Goal: Task Accomplishment & Management: Use online tool/utility

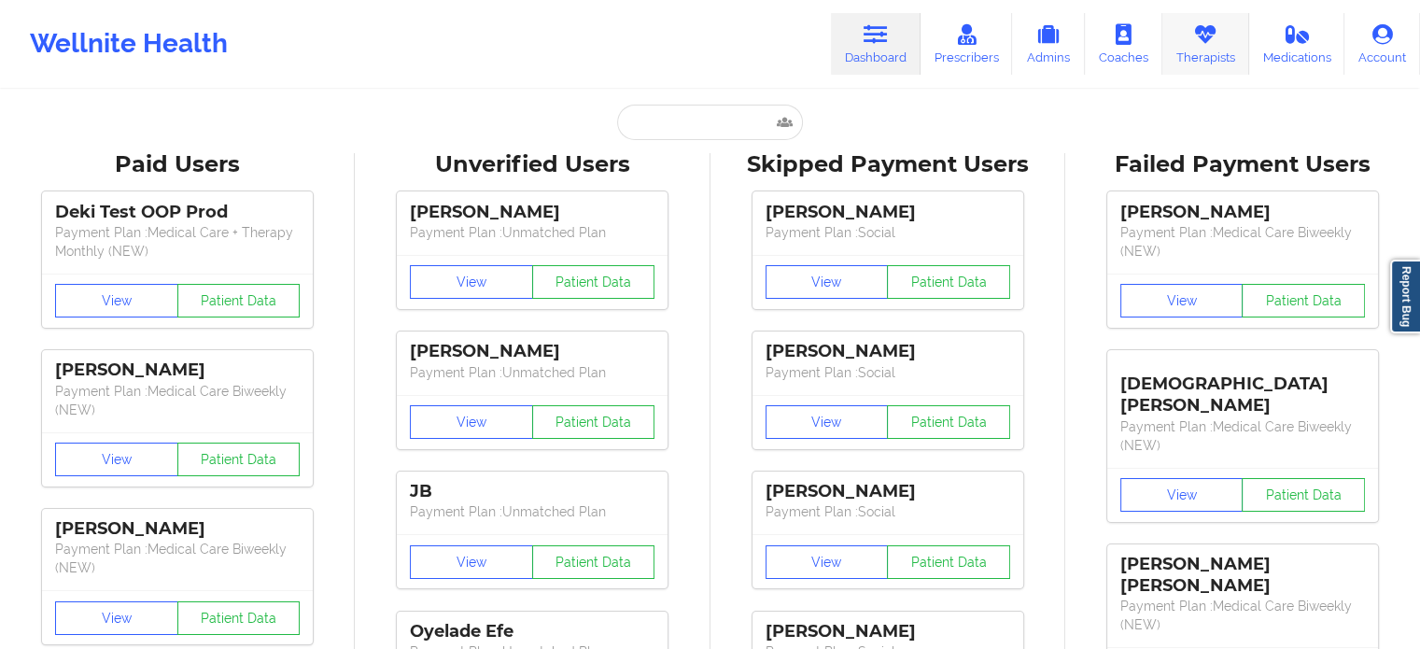
click at [1217, 56] on link "Therapists" at bounding box center [1205, 44] width 87 height 62
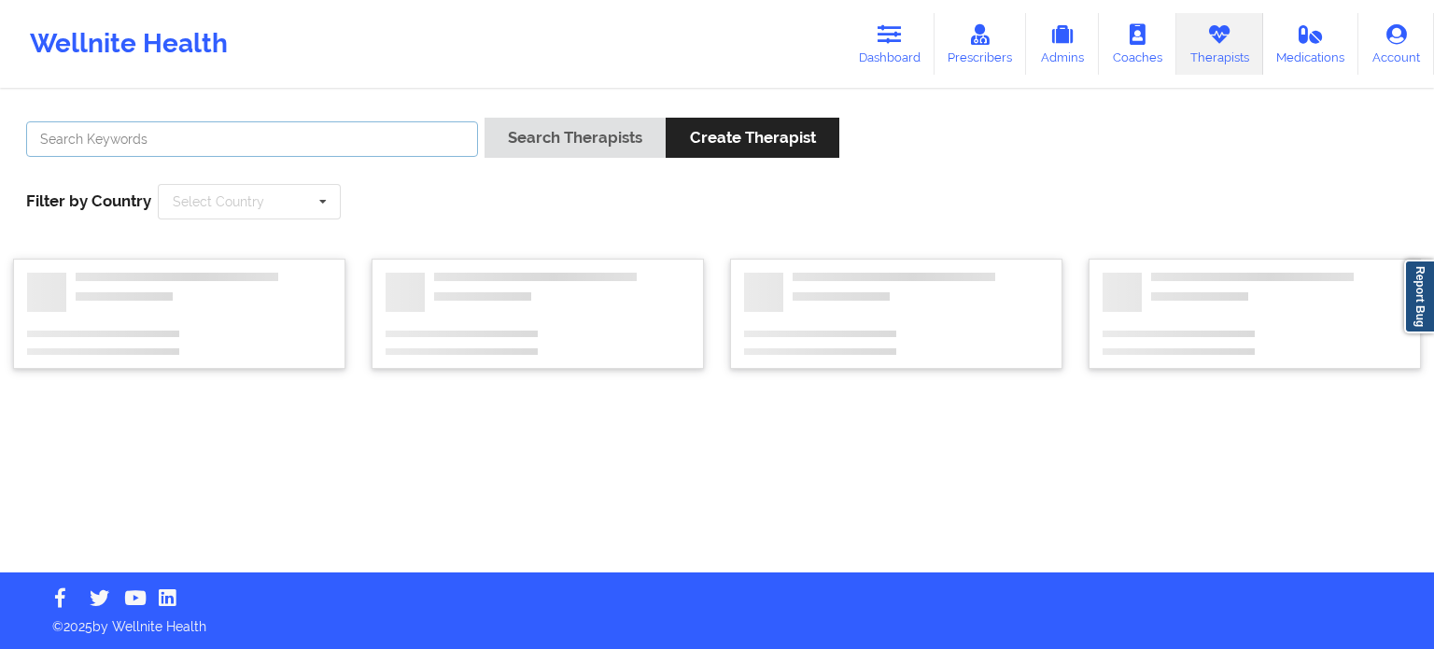
click at [343, 146] on input "text" at bounding box center [252, 138] width 452 height 35
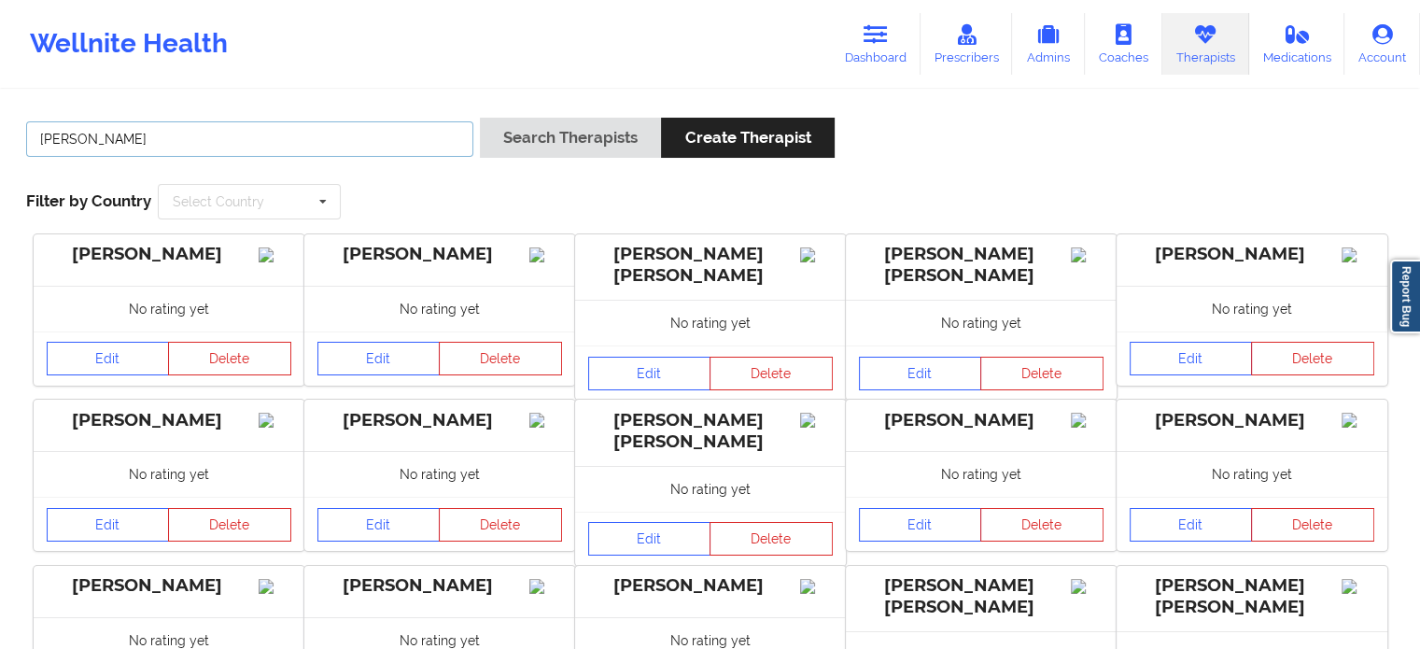
type input "[PERSON_NAME]"
click at [862, 44] on link "Dashboard" at bounding box center [876, 44] width 90 height 62
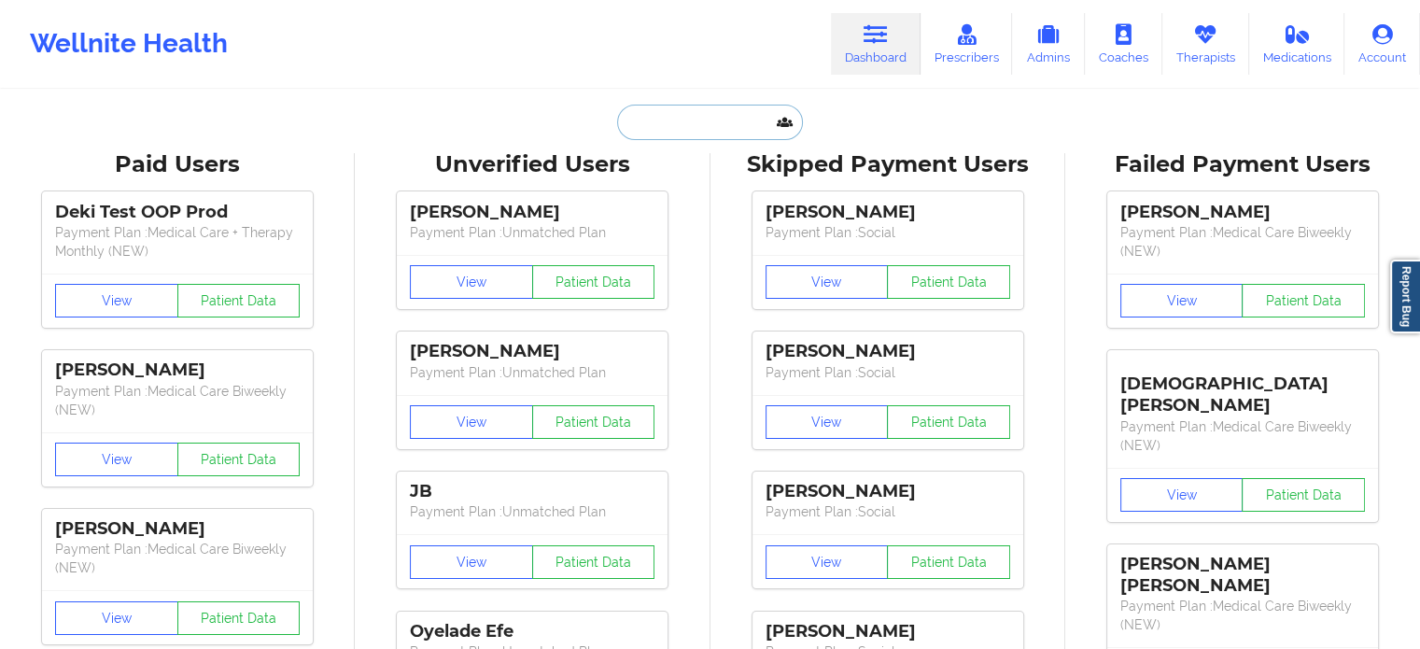
click at [708, 127] on input "text" at bounding box center [709, 122] width 185 height 35
paste input "[PERSON_NAME] [PERSON_NAME]"
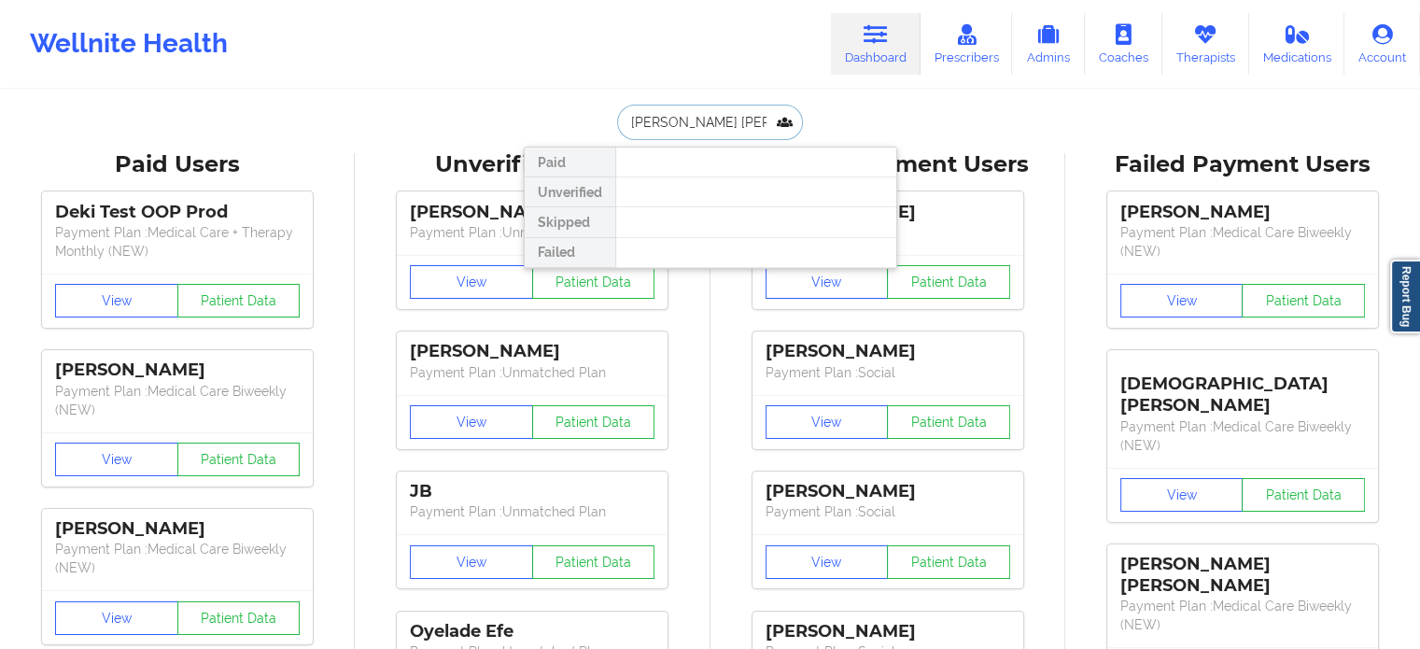
drag, startPoint x: 729, startPoint y: 127, endPoint x: 655, endPoint y: 126, distance: 73.7
click at [655, 126] on input "[PERSON_NAME] [PERSON_NAME]" at bounding box center [709, 122] width 185 height 35
drag, startPoint x: 716, startPoint y: 108, endPoint x: 546, endPoint y: 110, distance: 169.9
click at [548, 110] on div "[PERSON_NAME] e Paid Unverified Skipped Failed" at bounding box center [710, 122] width 373 height 35
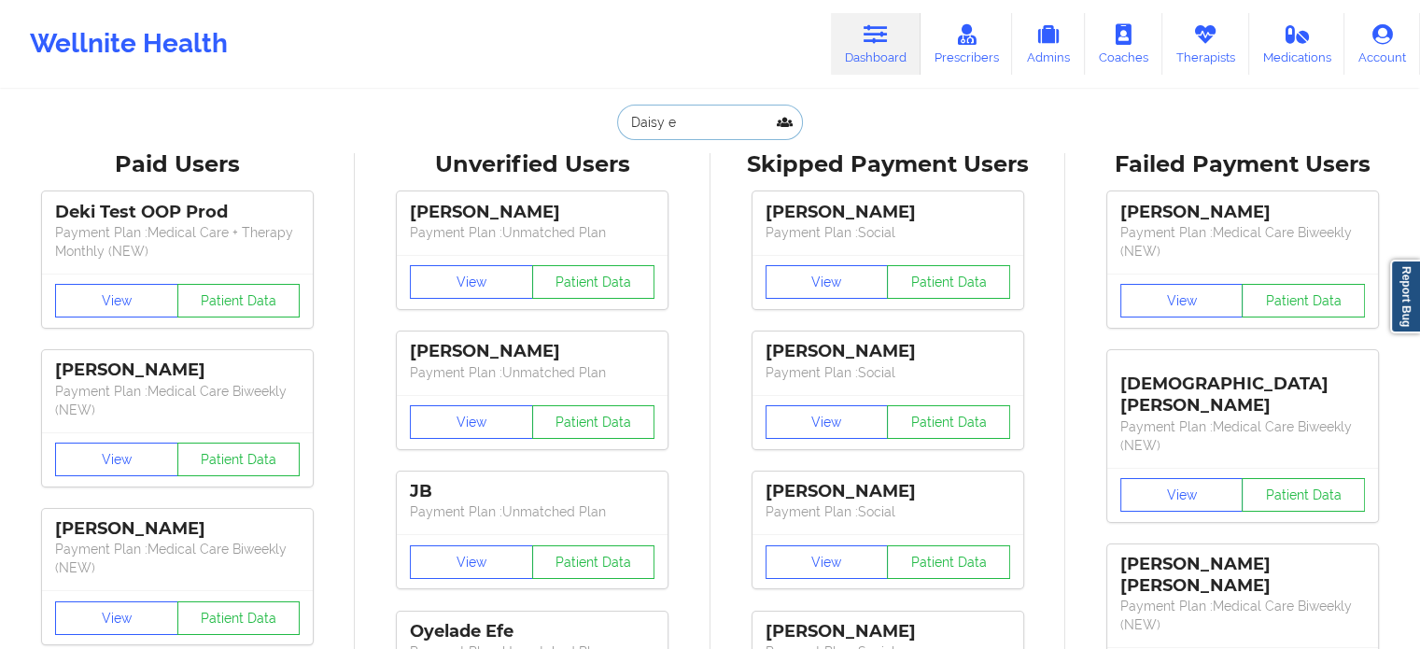
paste input "[EMAIL_ADDRESS][DOMAIN_NAME]"
type input "[EMAIL_ADDRESS][DOMAIN_NAME]"
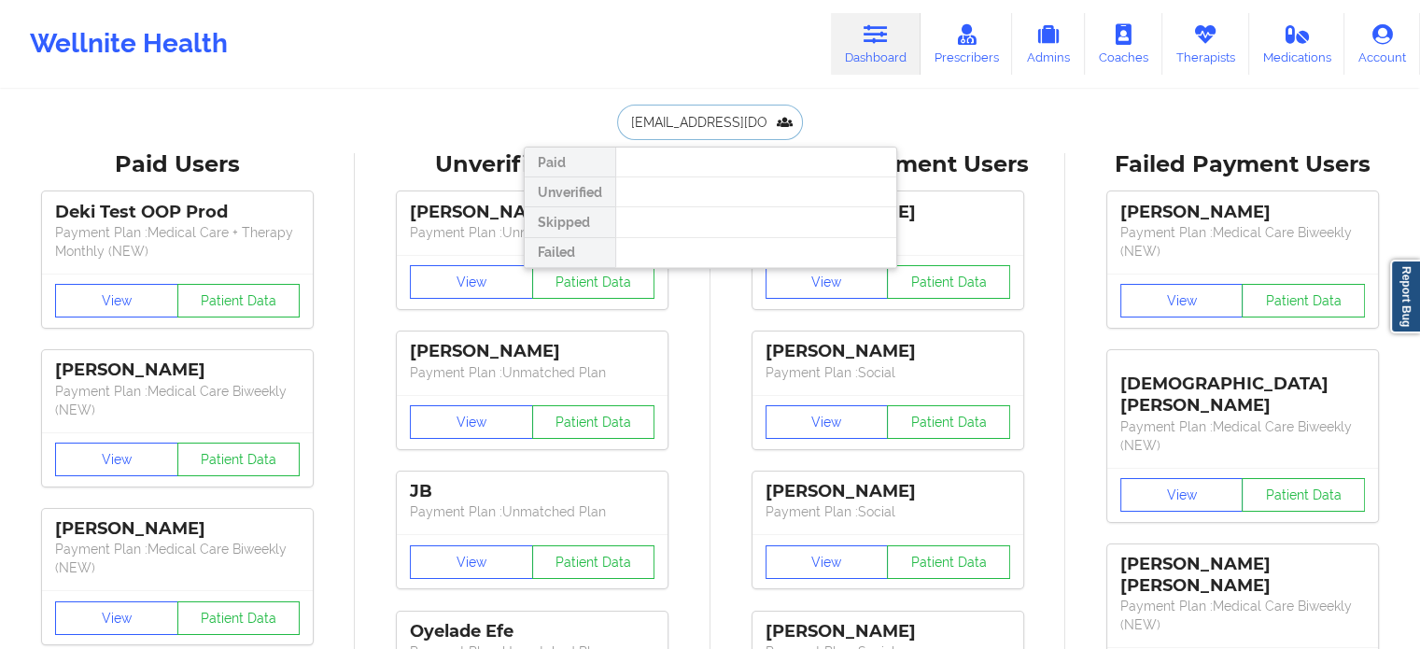
scroll to position [0, 23]
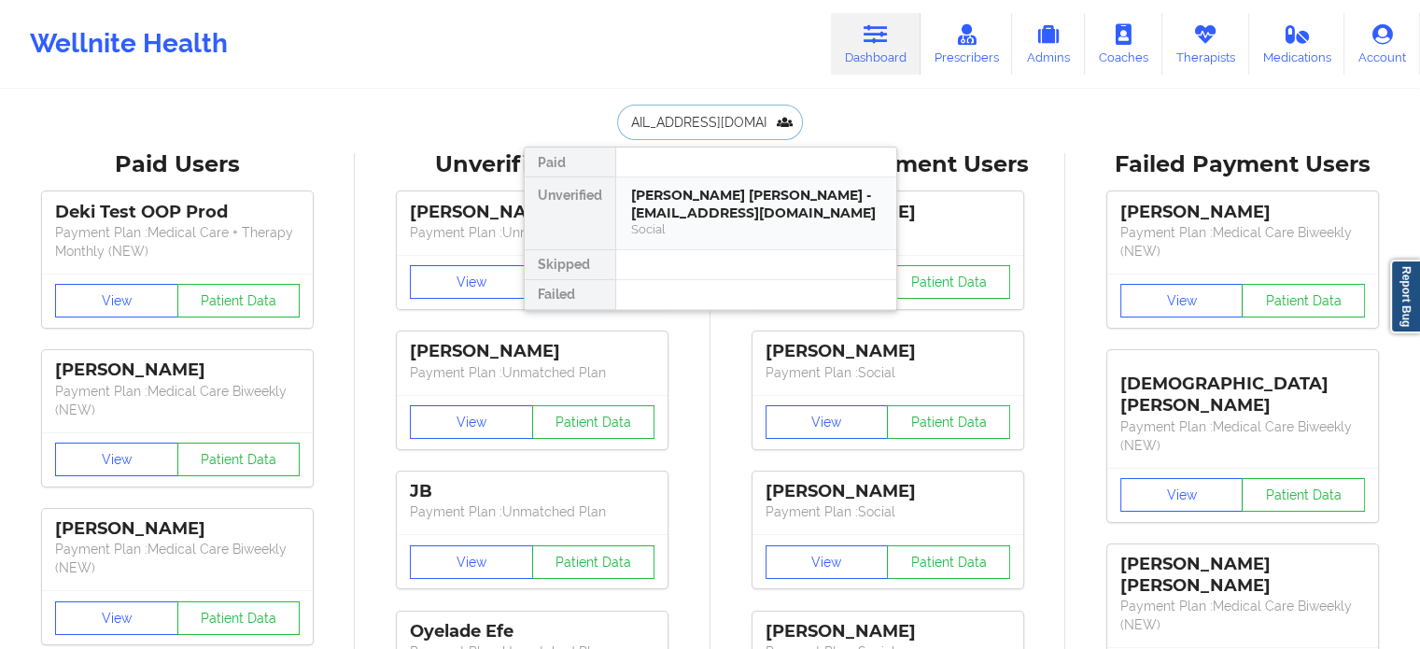
click at [731, 200] on div "[PERSON_NAME] [PERSON_NAME] - [EMAIL_ADDRESS][DOMAIN_NAME]" at bounding box center [756, 204] width 250 height 35
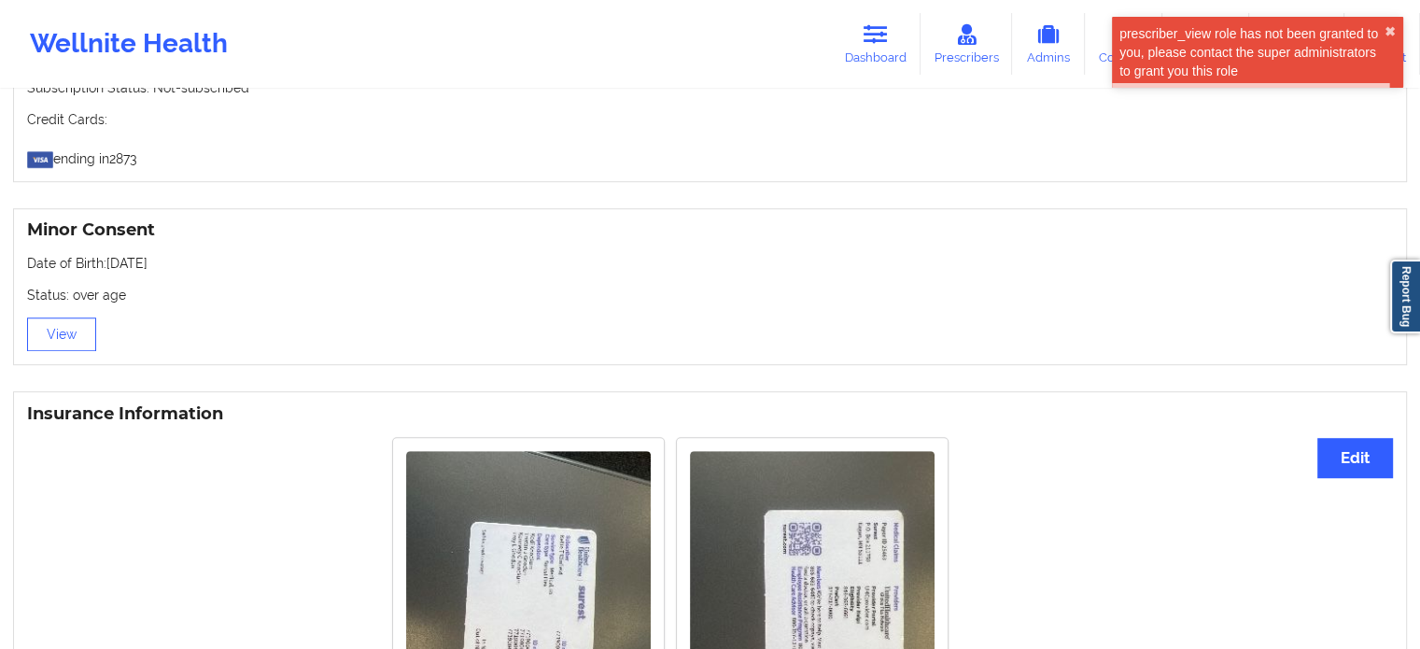
scroll to position [890, 0]
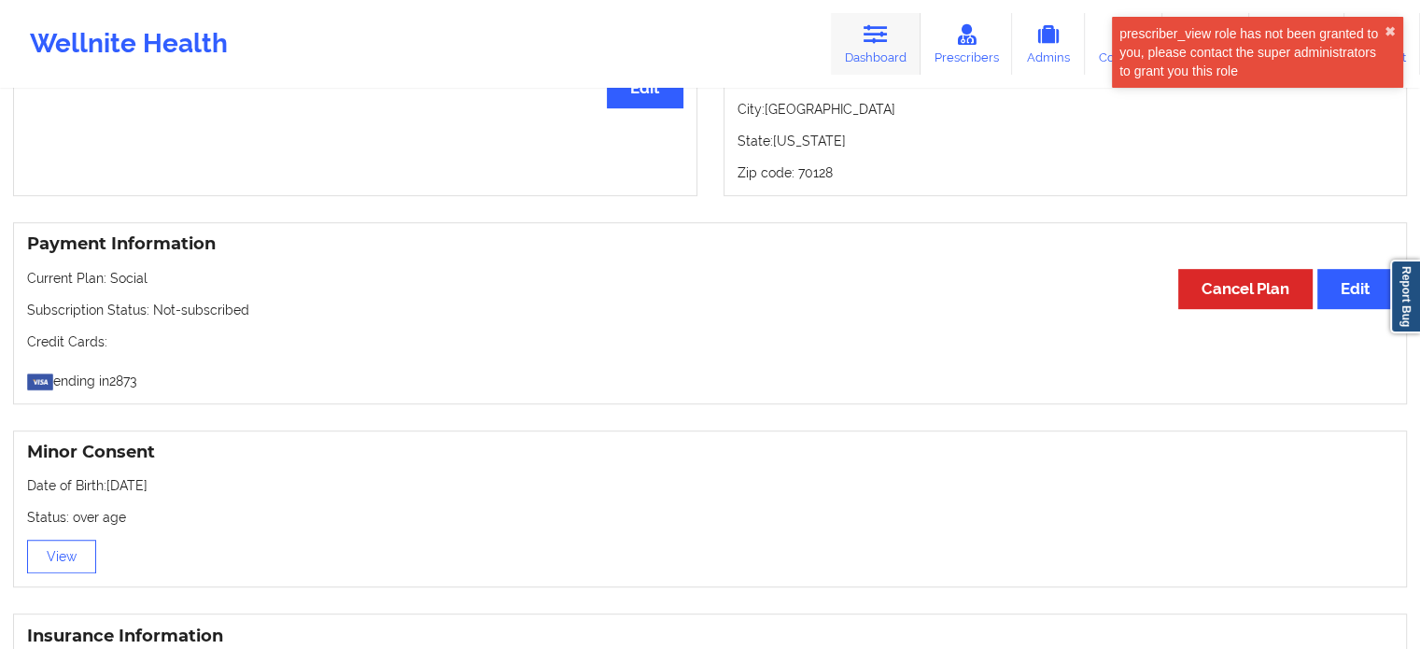
click at [888, 44] on icon at bounding box center [875, 34] width 24 height 21
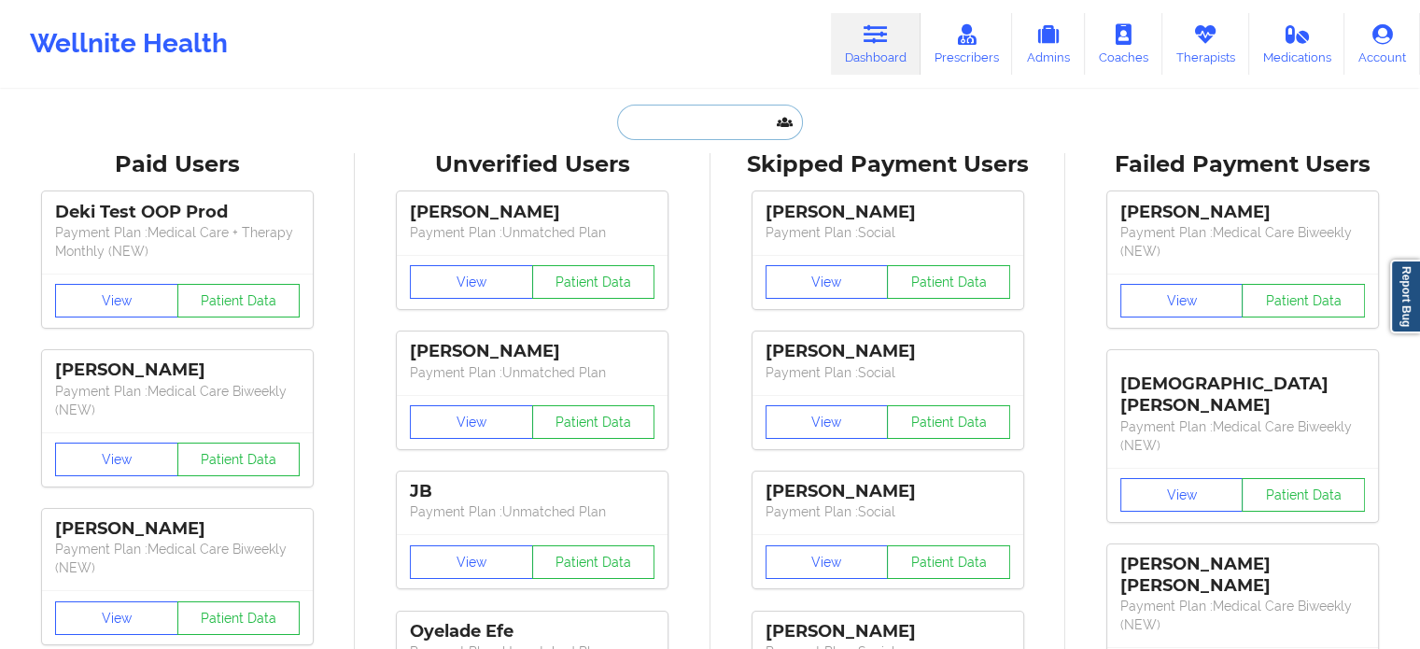
click at [669, 116] on input "text" at bounding box center [709, 122] width 185 height 35
paste input "[EMAIL_ADDRESS][DOMAIN_NAME]"
type input "[EMAIL_ADDRESS][DOMAIN_NAME]"
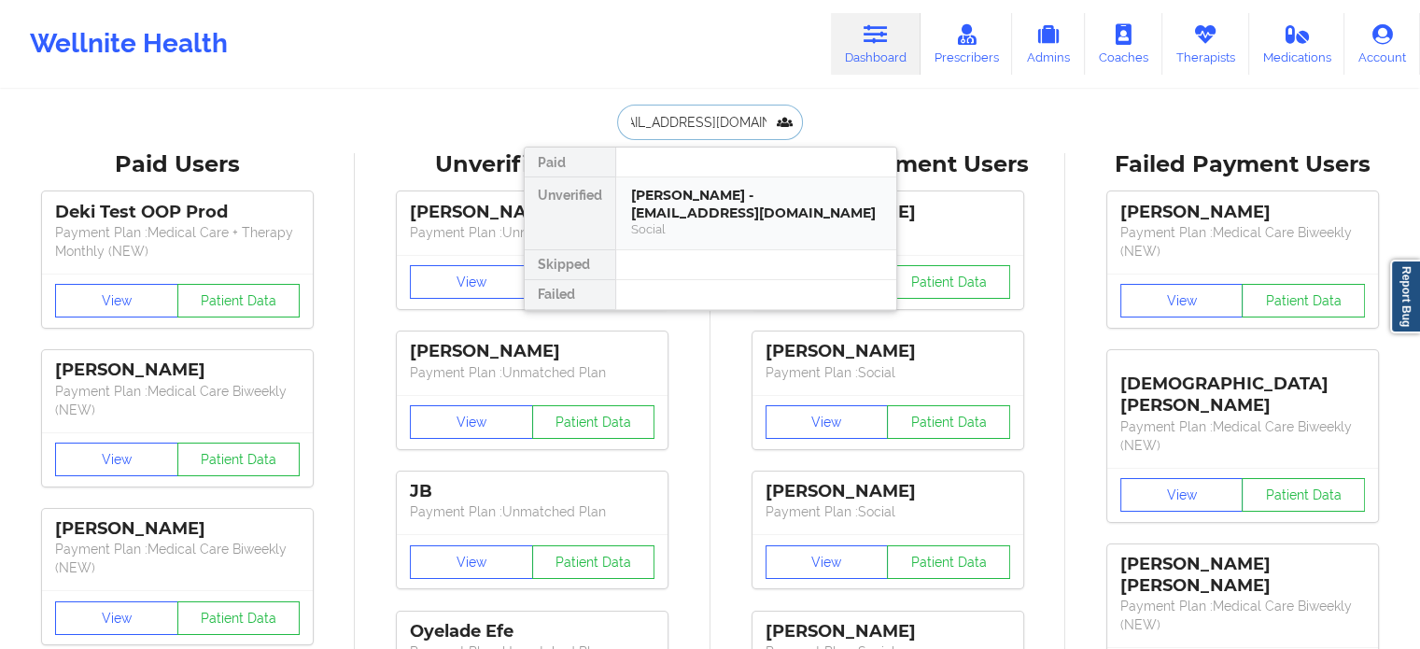
click at [747, 212] on div "[PERSON_NAME] - [EMAIL_ADDRESS][DOMAIN_NAME]" at bounding box center [756, 204] width 250 height 35
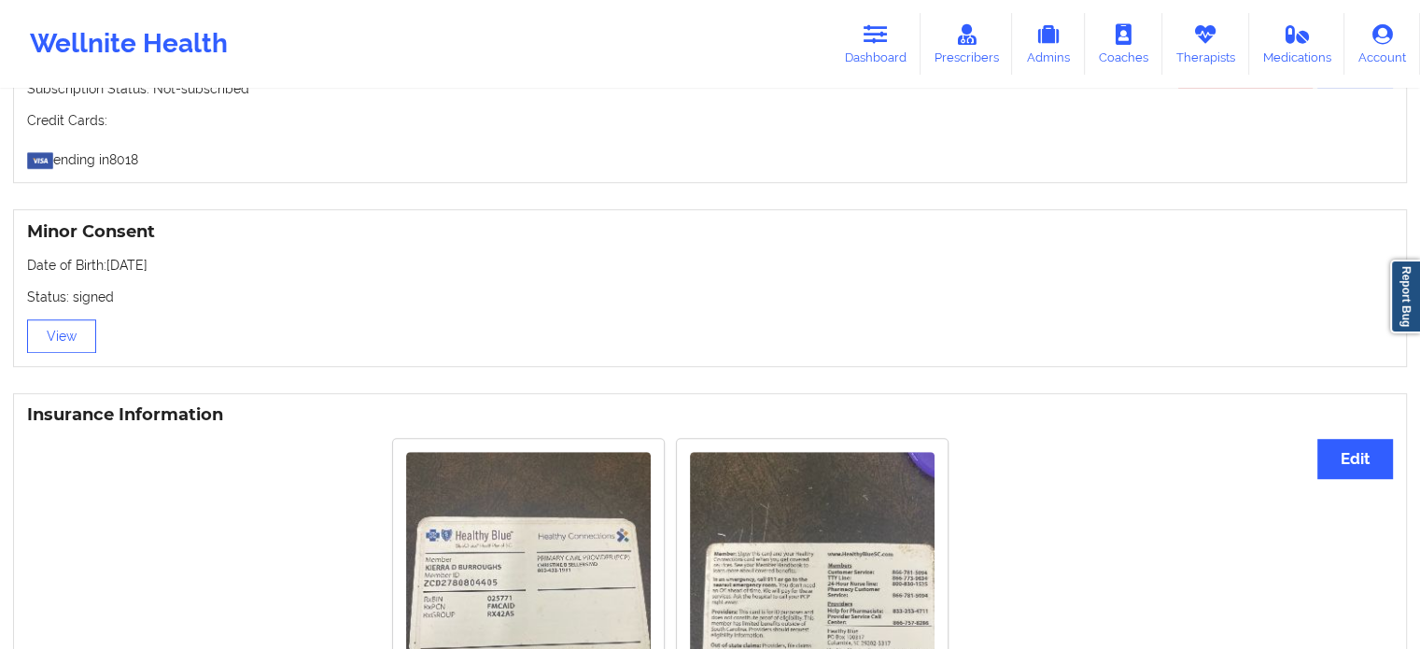
scroll to position [747, 0]
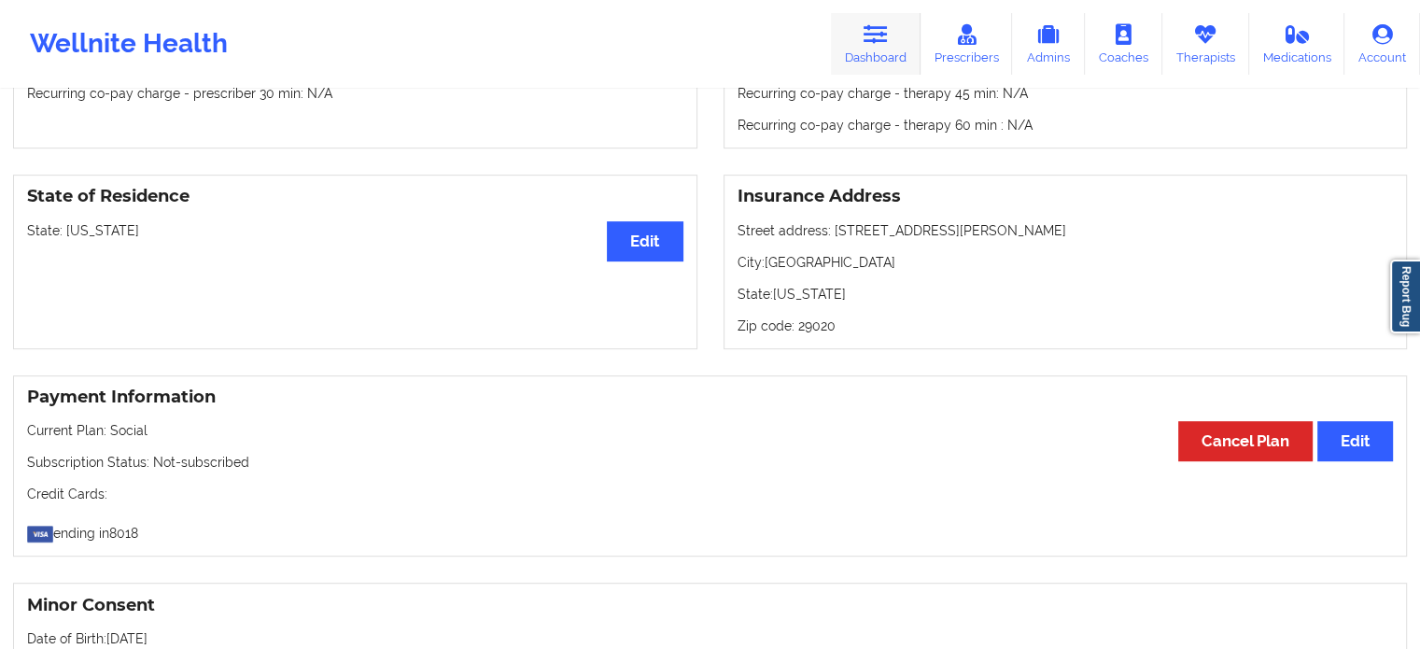
click at [858, 36] on link "Dashboard" at bounding box center [876, 44] width 90 height 62
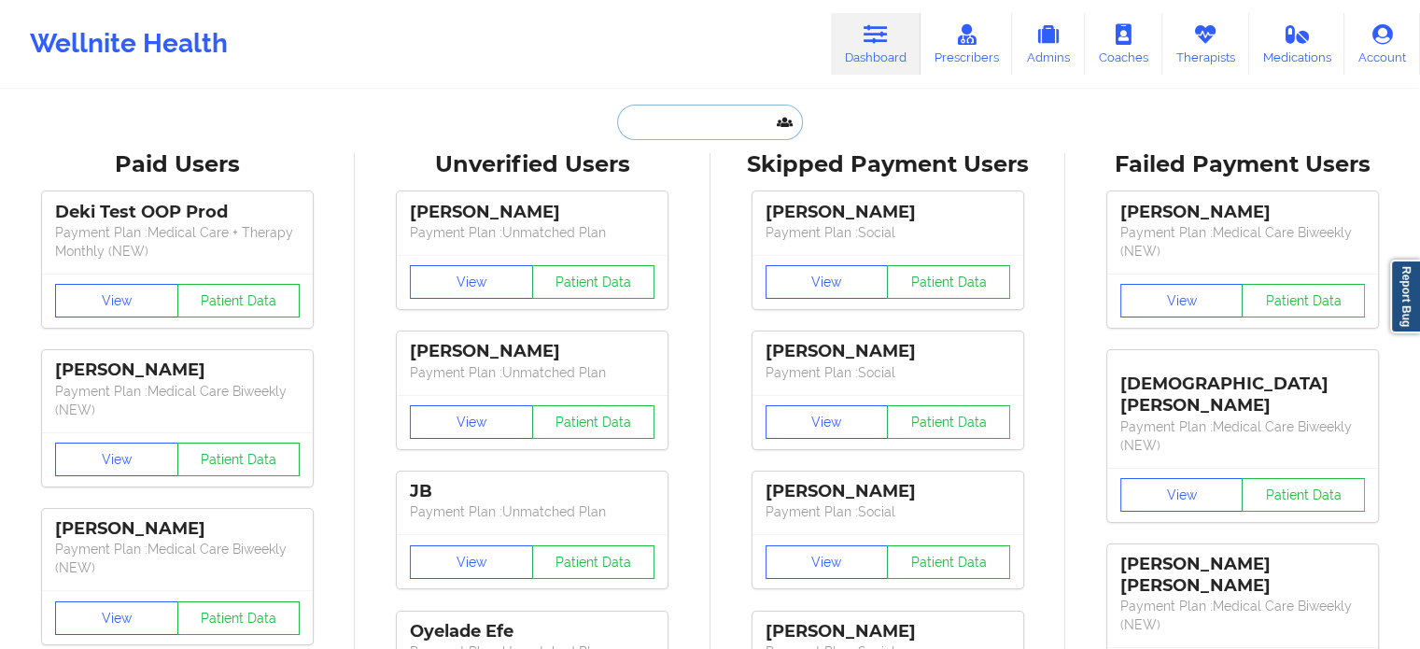
click at [729, 133] on input "text" at bounding box center [709, 122] width 185 height 35
paste input "[EMAIL_ADDRESS][DOMAIN_NAME]"
type input "[EMAIL_ADDRESS][DOMAIN_NAME]"
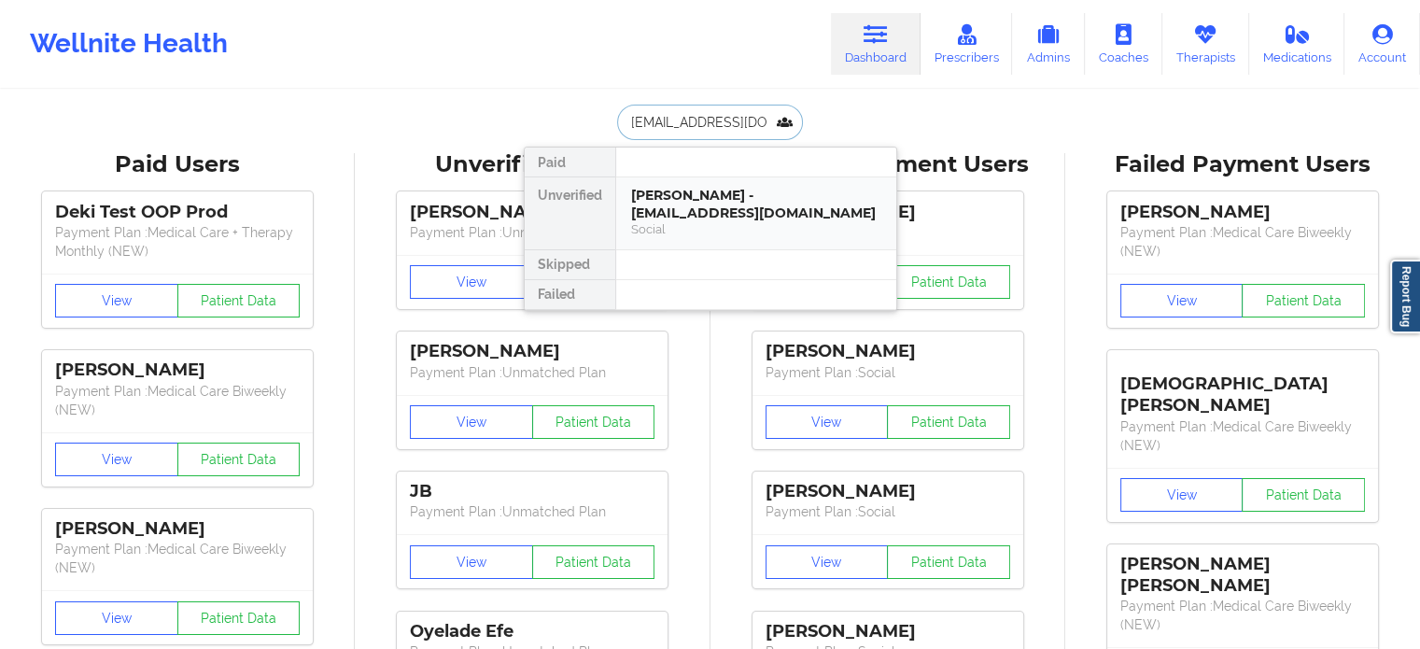
click at [705, 195] on div "[PERSON_NAME] - [EMAIL_ADDRESS][DOMAIN_NAME]" at bounding box center [756, 204] width 250 height 35
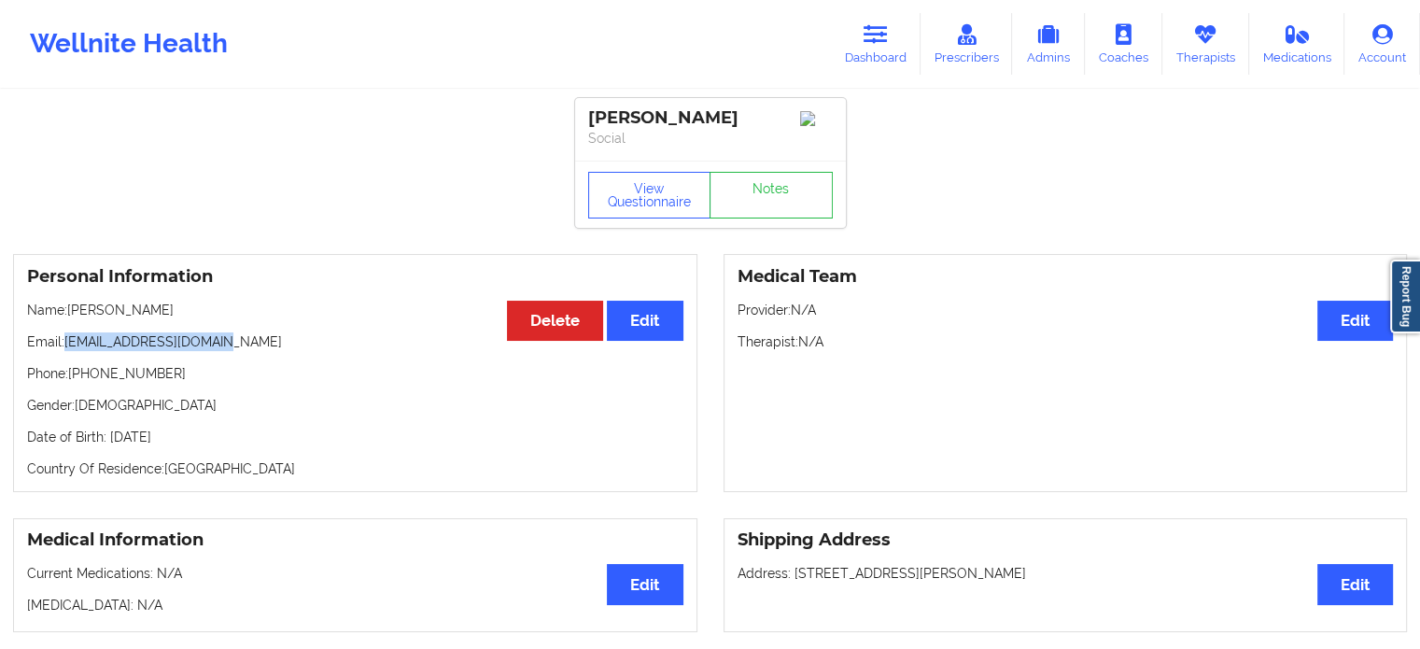
drag, startPoint x: 219, startPoint y: 344, endPoint x: 67, endPoint y: 350, distance: 152.2
click at [67, 350] on p "Email: [EMAIL_ADDRESS][DOMAIN_NAME]" at bounding box center [355, 341] width 656 height 19
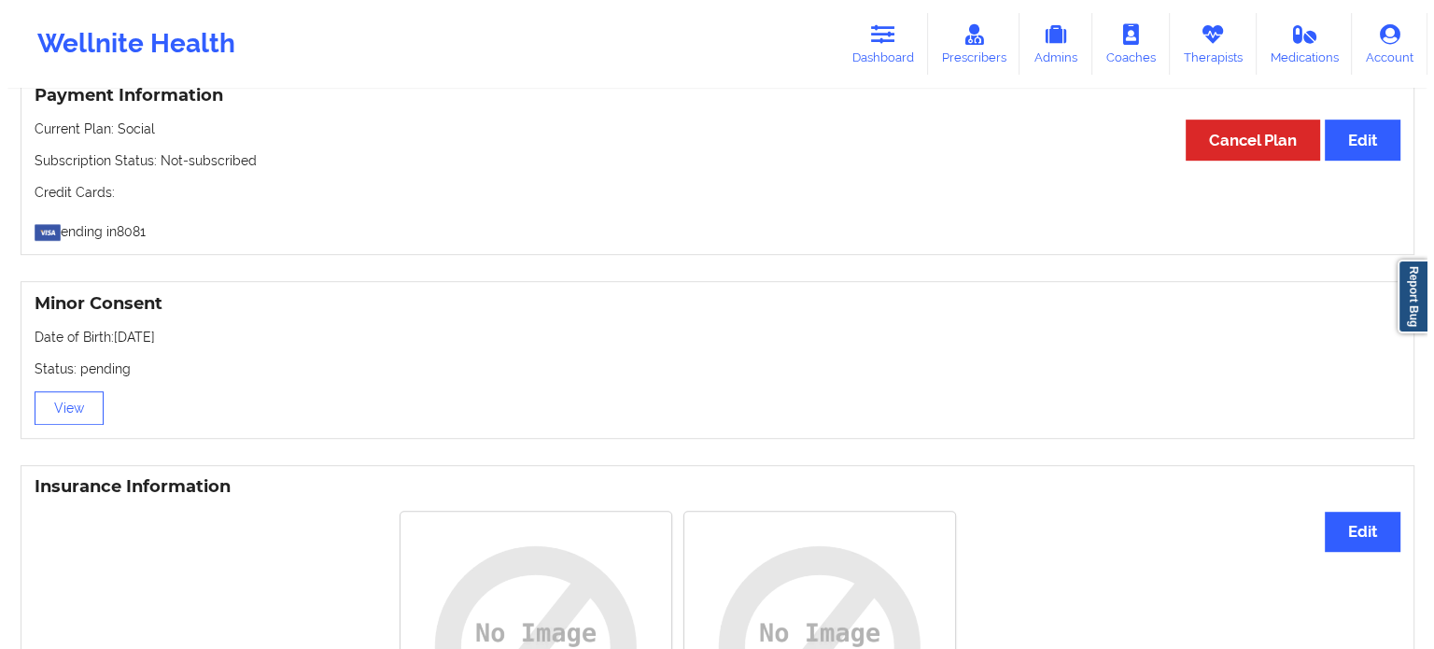
scroll to position [1027, 0]
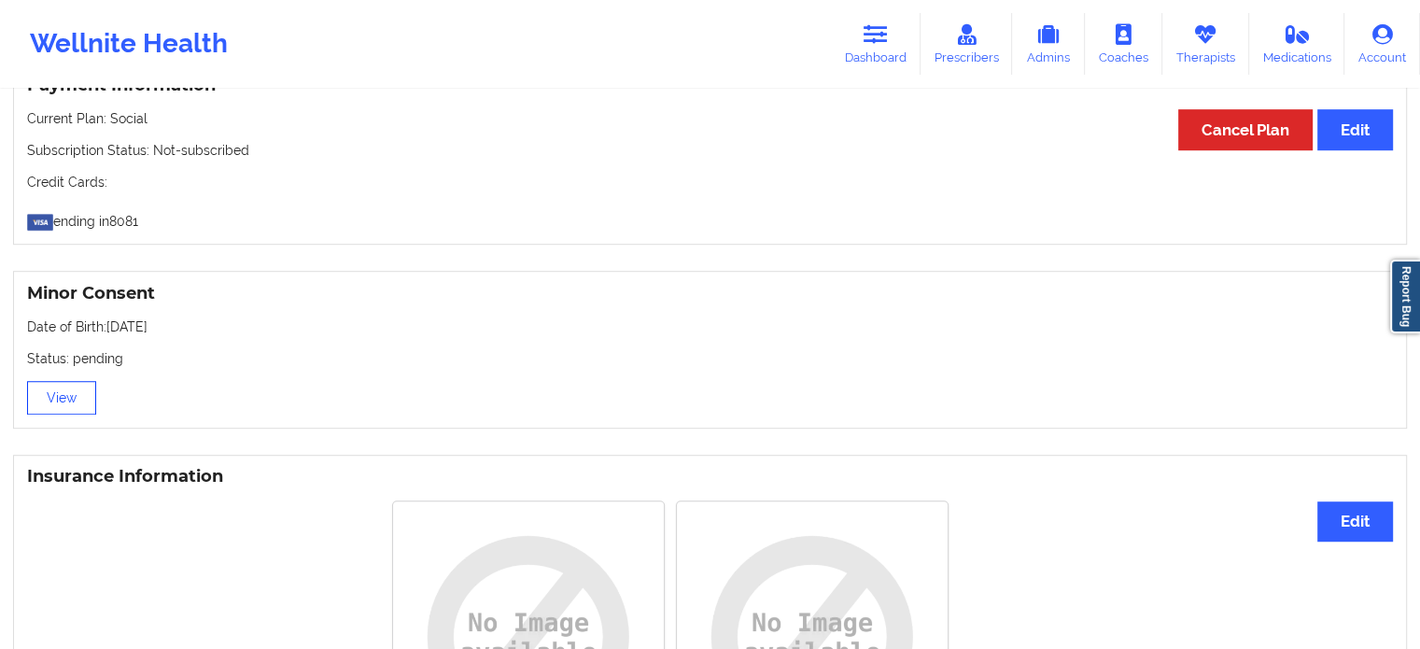
click at [65, 410] on button "View" at bounding box center [61, 398] width 69 height 34
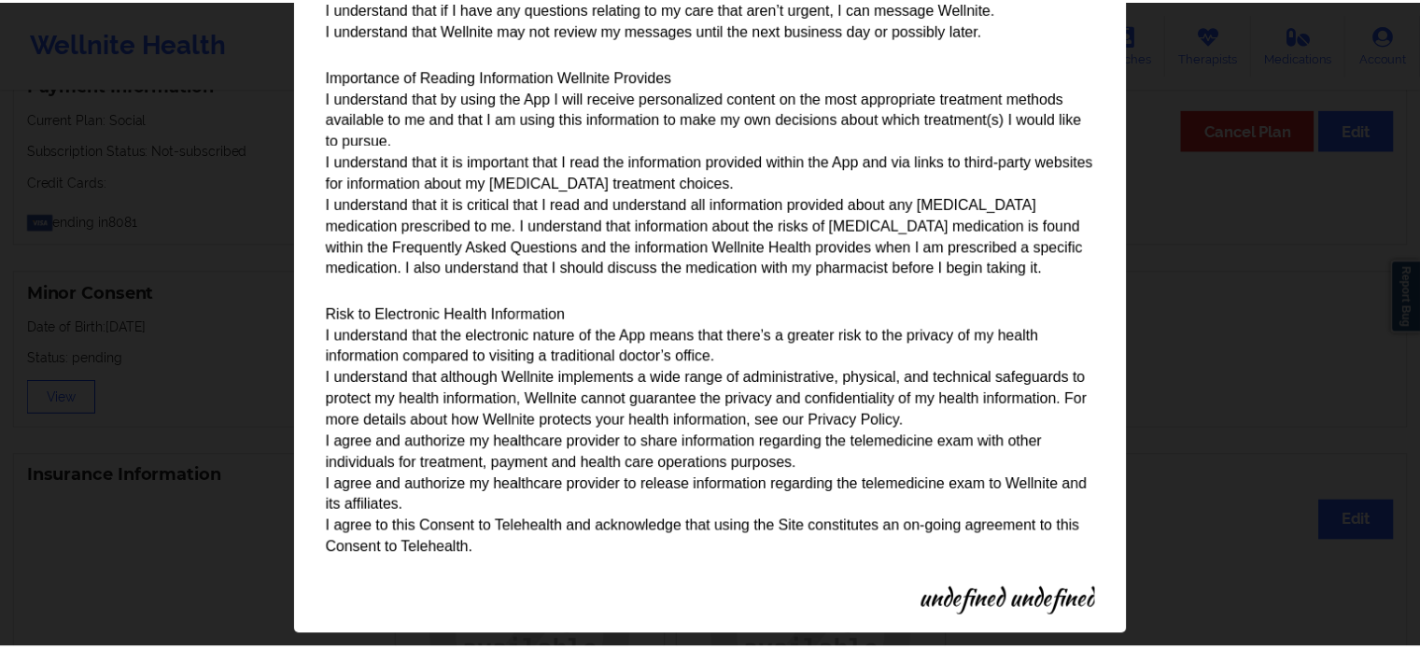
scroll to position [2129, 0]
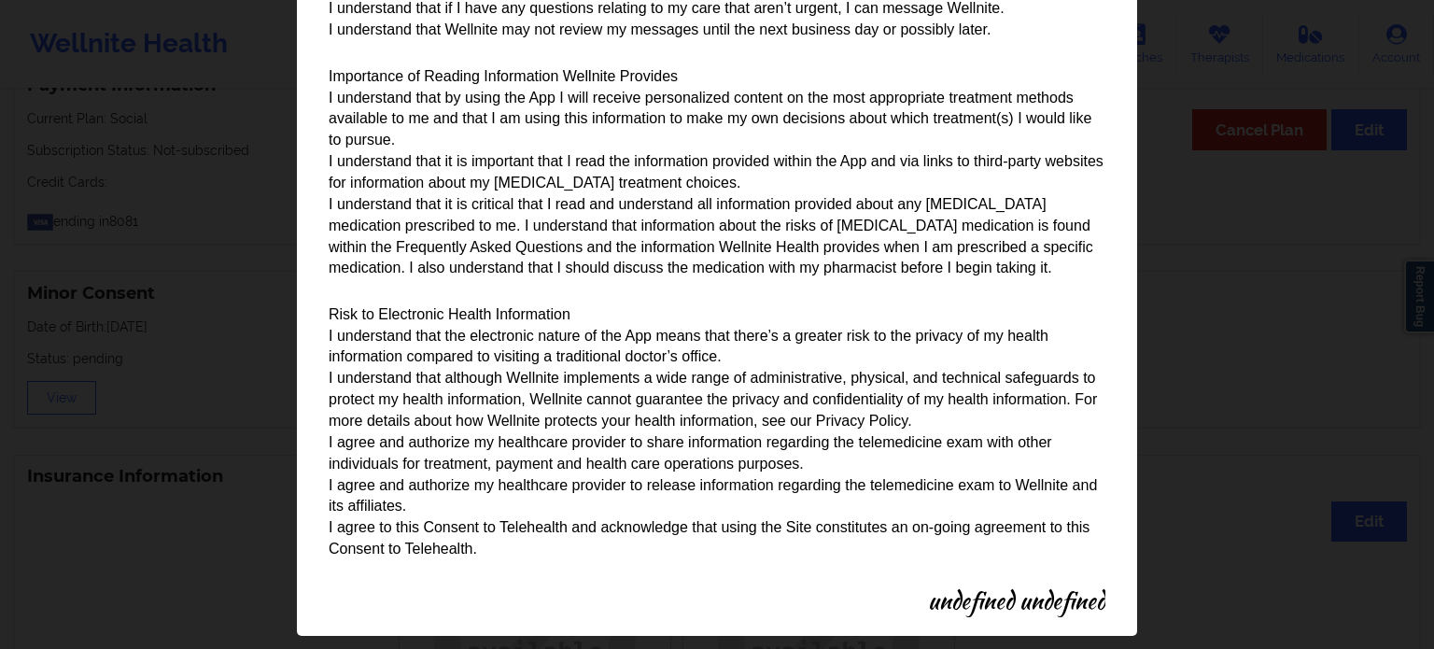
click at [1237, 357] on div "Parental/Guardian Consent form for minors Minor's guardian or custodian is need…" at bounding box center [717, 324] width 1434 height 649
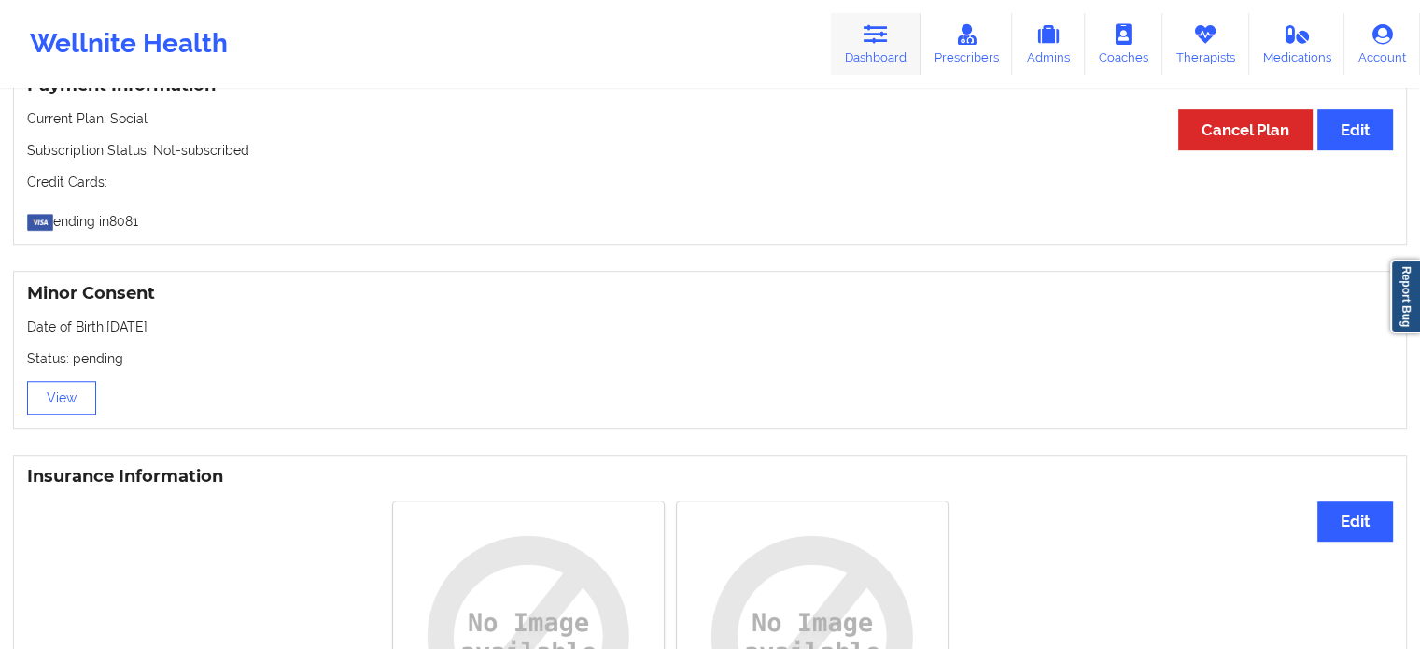
click at [877, 49] on link "Dashboard" at bounding box center [876, 44] width 90 height 62
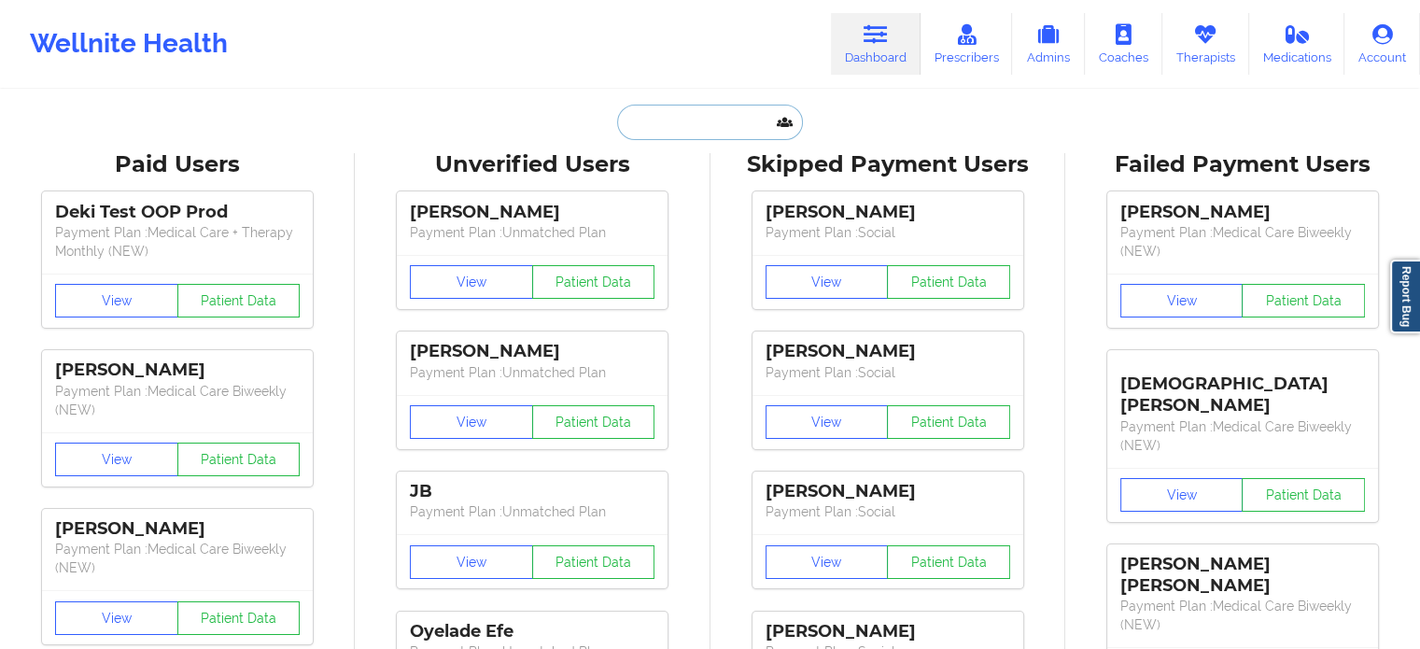
click at [701, 119] on input "text" at bounding box center [709, 122] width 185 height 35
paste input "[EMAIL_ADDRESS][DOMAIN_NAME]"
type input "[EMAIL_ADDRESS][DOMAIN_NAME]"
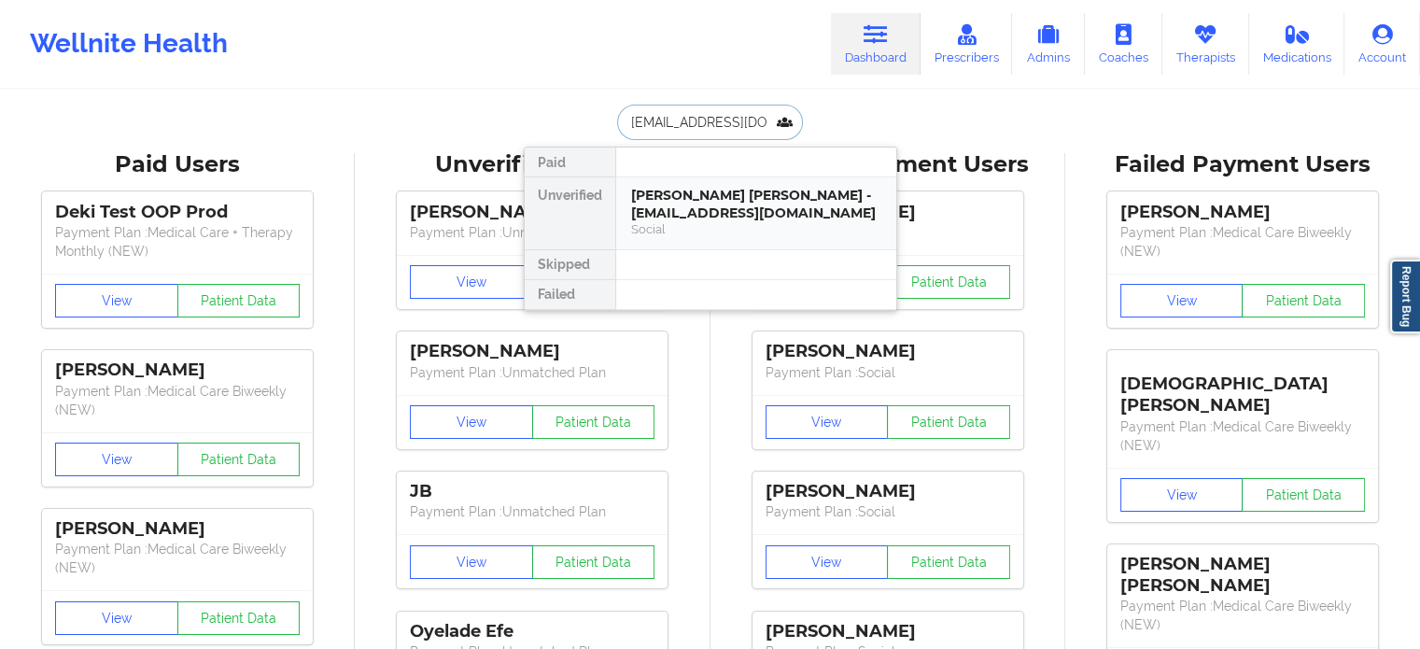
click at [743, 224] on div "Social" at bounding box center [756, 229] width 250 height 16
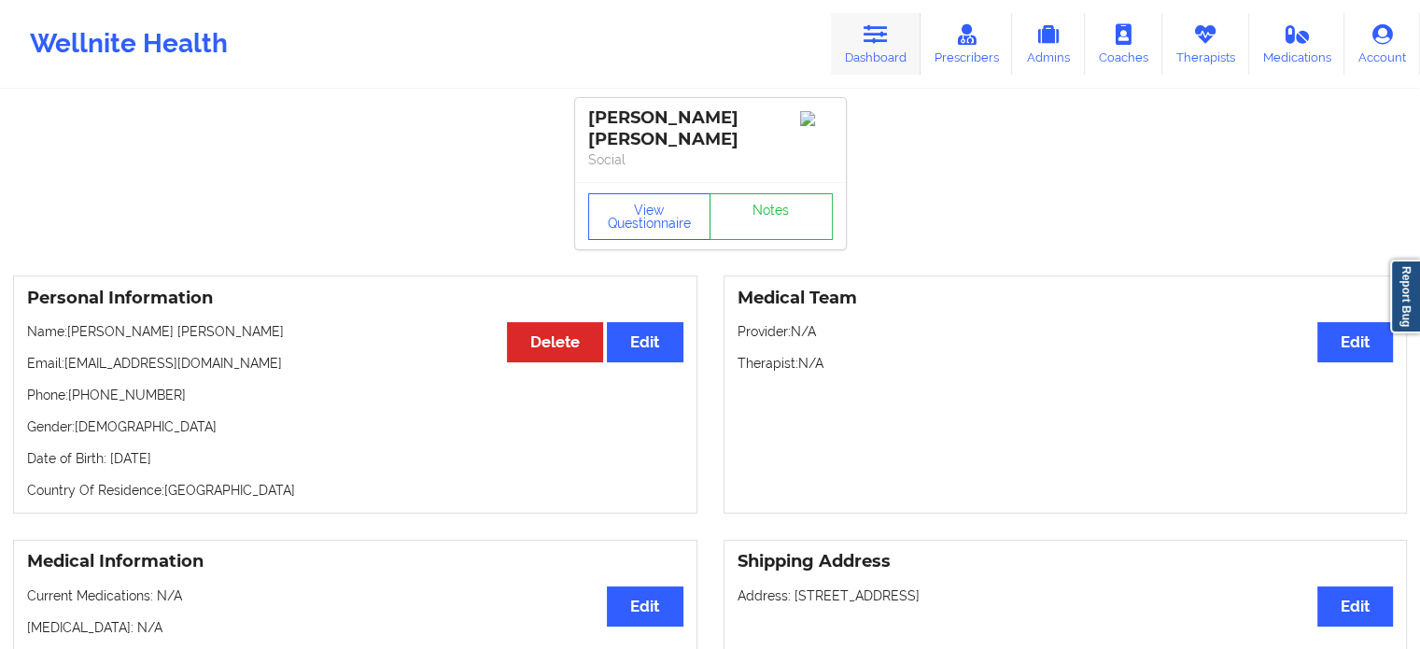
click at [872, 38] on icon at bounding box center [875, 34] width 24 height 21
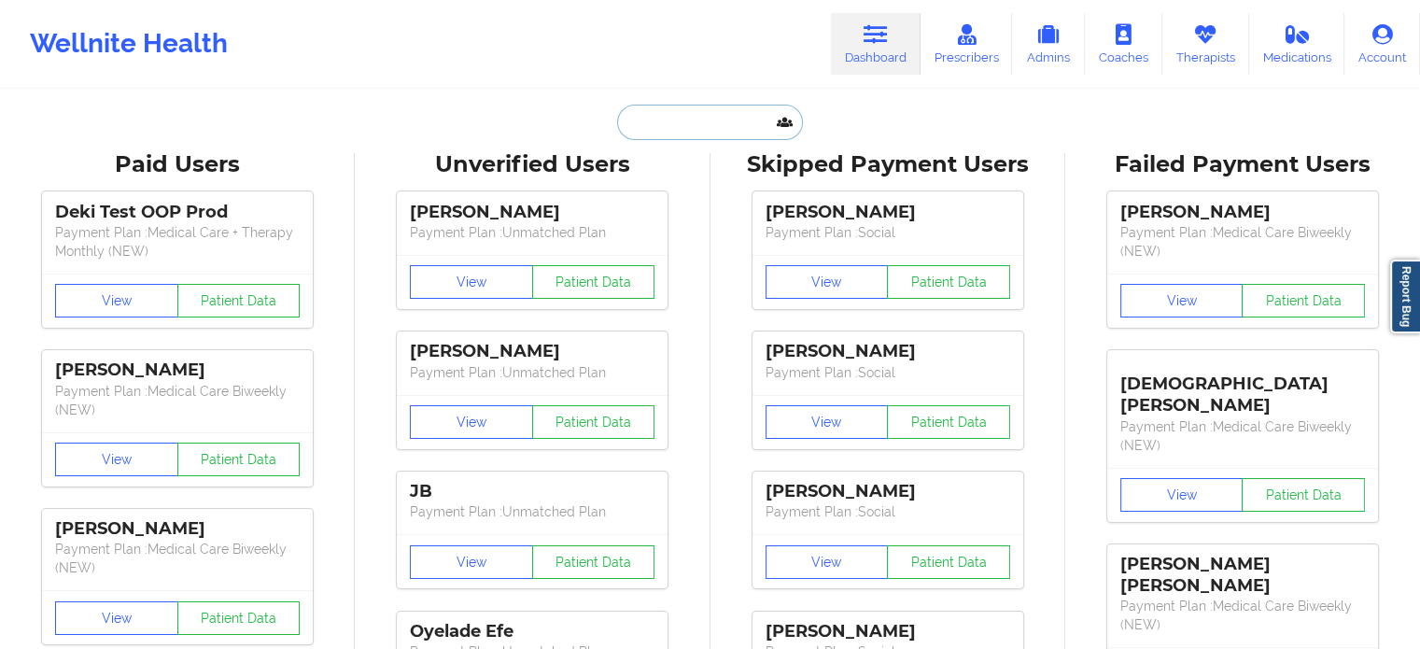
click at [713, 119] on input "text" at bounding box center [709, 122] width 185 height 35
paste input "[EMAIL_ADDRESS][DOMAIN_NAME]"
type input "[EMAIL_ADDRESS][DOMAIN_NAME]"
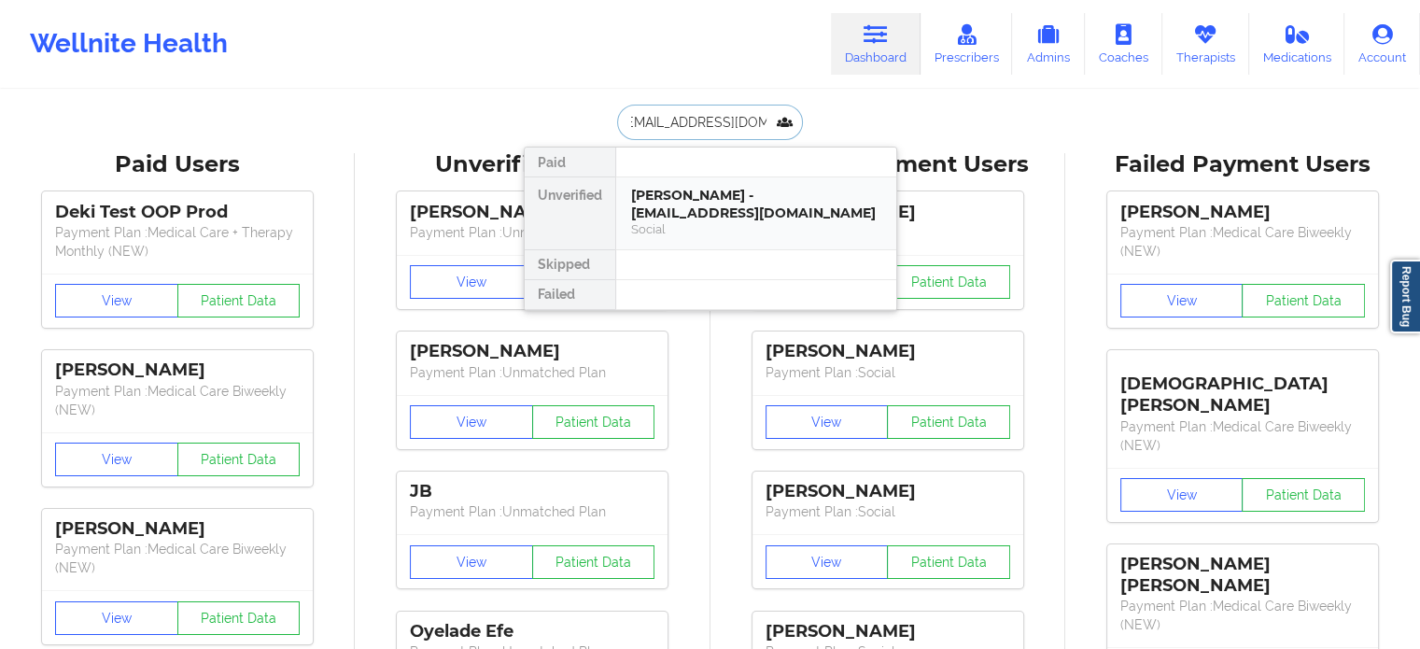
click at [722, 199] on div "[PERSON_NAME] - [EMAIL_ADDRESS][DOMAIN_NAME]" at bounding box center [756, 204] width 250 height 35
